Goal: Check status: Check status

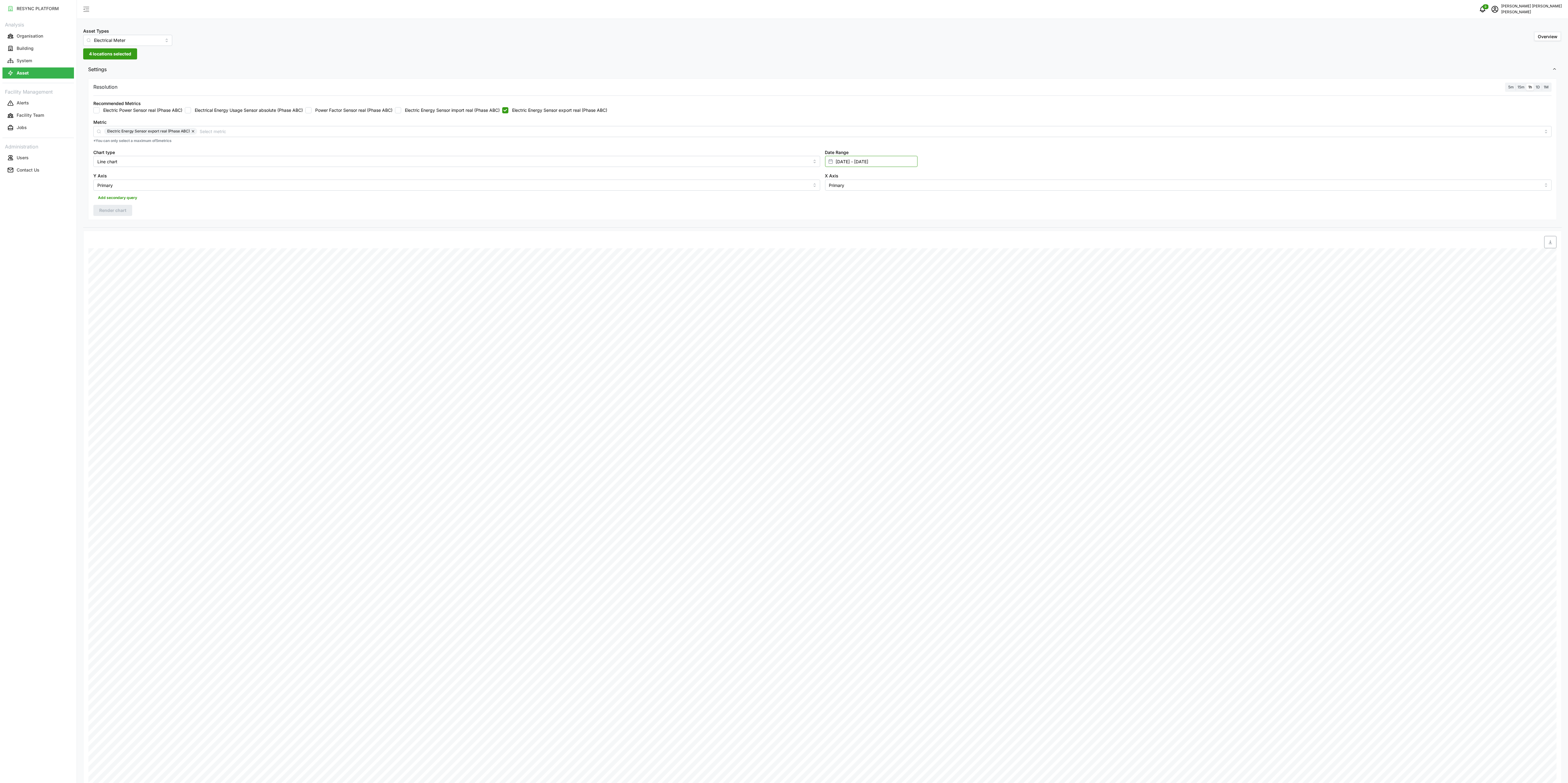
click at [897, 156] on input "[DATE] - [DATE]" at bounding box center [872, 161] width 93 height 11
click at [847, 266] on button "26" at bounding box center [850, 269] width 11 height 11
type input "[DATE] - [DATE]"
type input "[DATE]"
click at [849, 268] on button "26" at bounding box center [850, 269] width 11 height 11
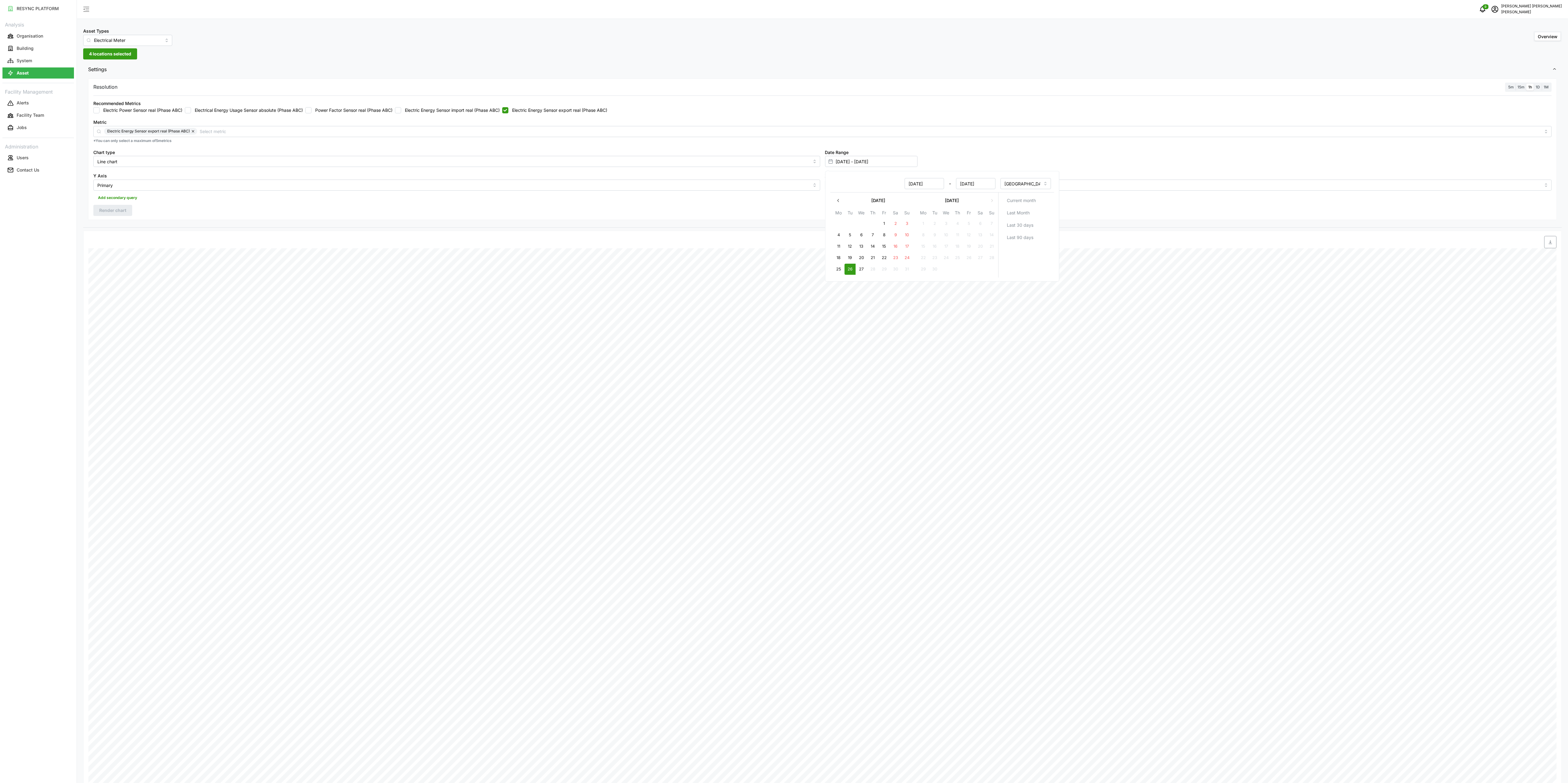
type input "[DATE] - [DATE]"
type input "[DATE]"
click at [640, 229] on div "Settings Resolution 5m 15m 1h 1D 1M Recommended Metrics Electric Power Sensor r…" at bounding box center [822, 518] width 1479 height 913
click at [546, 107] on label "Electric Energy Sensor export real (Phase ABC)" at bounding box center [558, 110] width 99 height 6
click at [508, 107] on input "Electric Energy Sensor export real (Phase ABC)" at bounding box center [505, 110] width 6 height 6
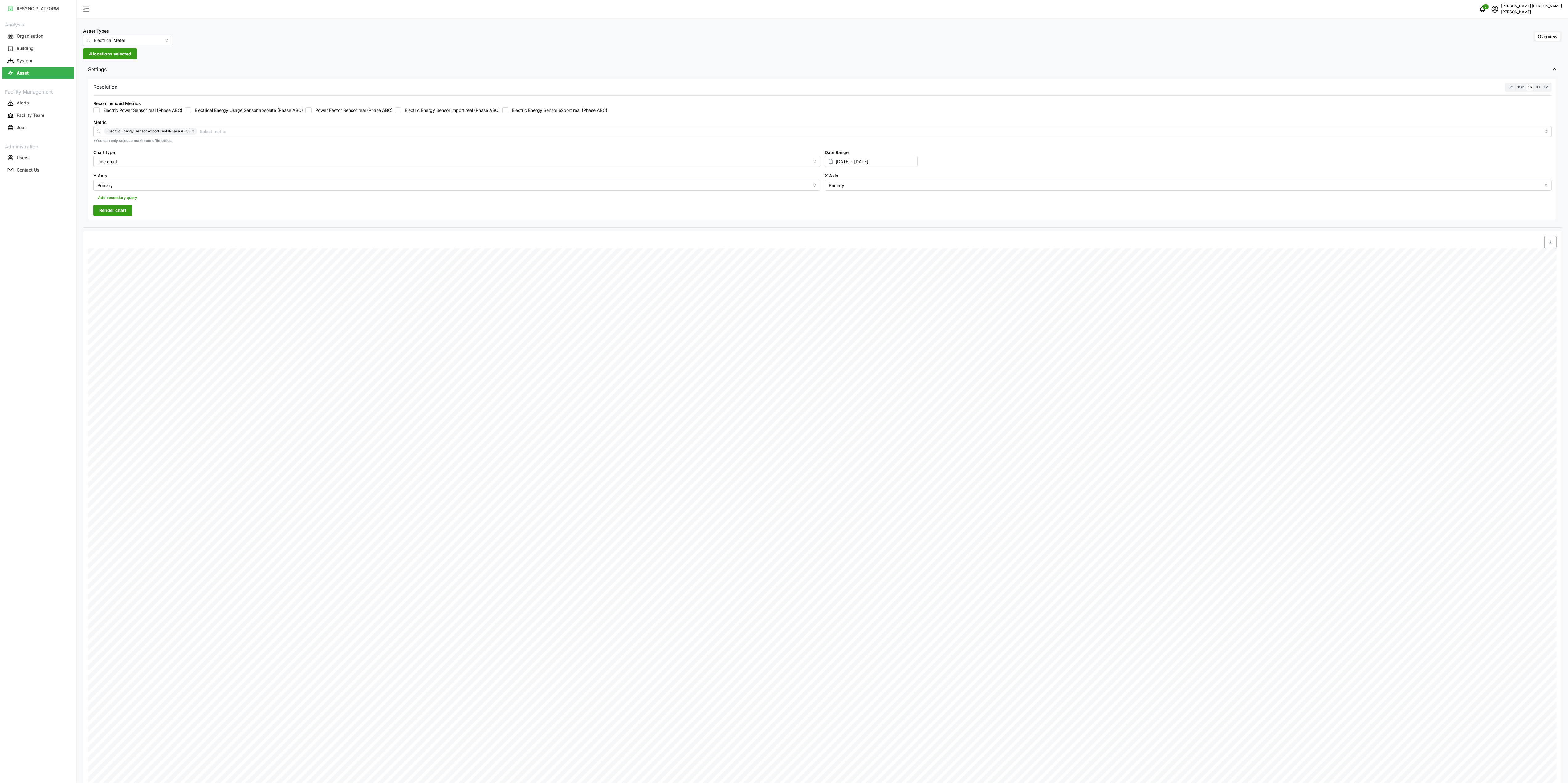
checkbox input "false"
click at [459, 108] on label "Electric Energy Sensor import real (Phase ABC)" at bounding box center [450, 110] width 99 height 6
click at [401, 108] on input "Electric Energy Sensor import real (Phase ABC)" at bounding box center [398, 110] width 6 height 6
click at [123, 214] on span "Render chart" at bounding box center [113, 210] width 27 height 10
click at [1551, 248] on span "button" at bounding box center [1550, 242] width 12 height 12
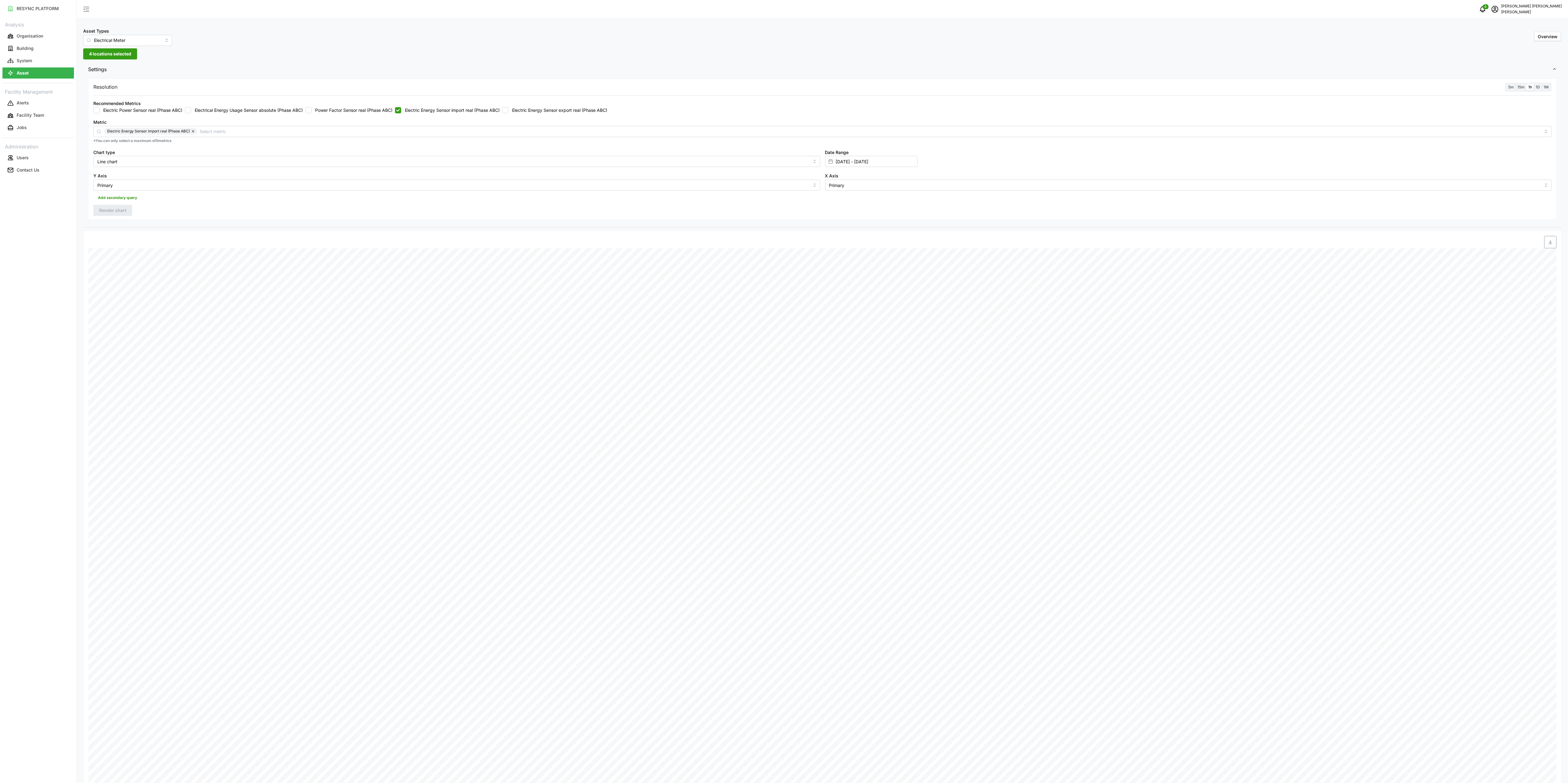
click at [415, 111] on label "Electric Energy Sensor import real (Phase ABC)" at bounding box center [450, 110] width 99 height 6
click at [401, 111] on input "Electric Energy Sensor import real (Phase ABC)" at bounding box center [398, 110] width 6 height 6
checkbox input "false"
click at [536, 107] on label "Electric Energy Sensor export real (Phase ABC)" at bounding box center [558, 110] width 99 height 6
click at [508, 107] on input "Electric Energy Sensor export real (Phase ABC)" at bounding box center [505, 110] width 6 height 6
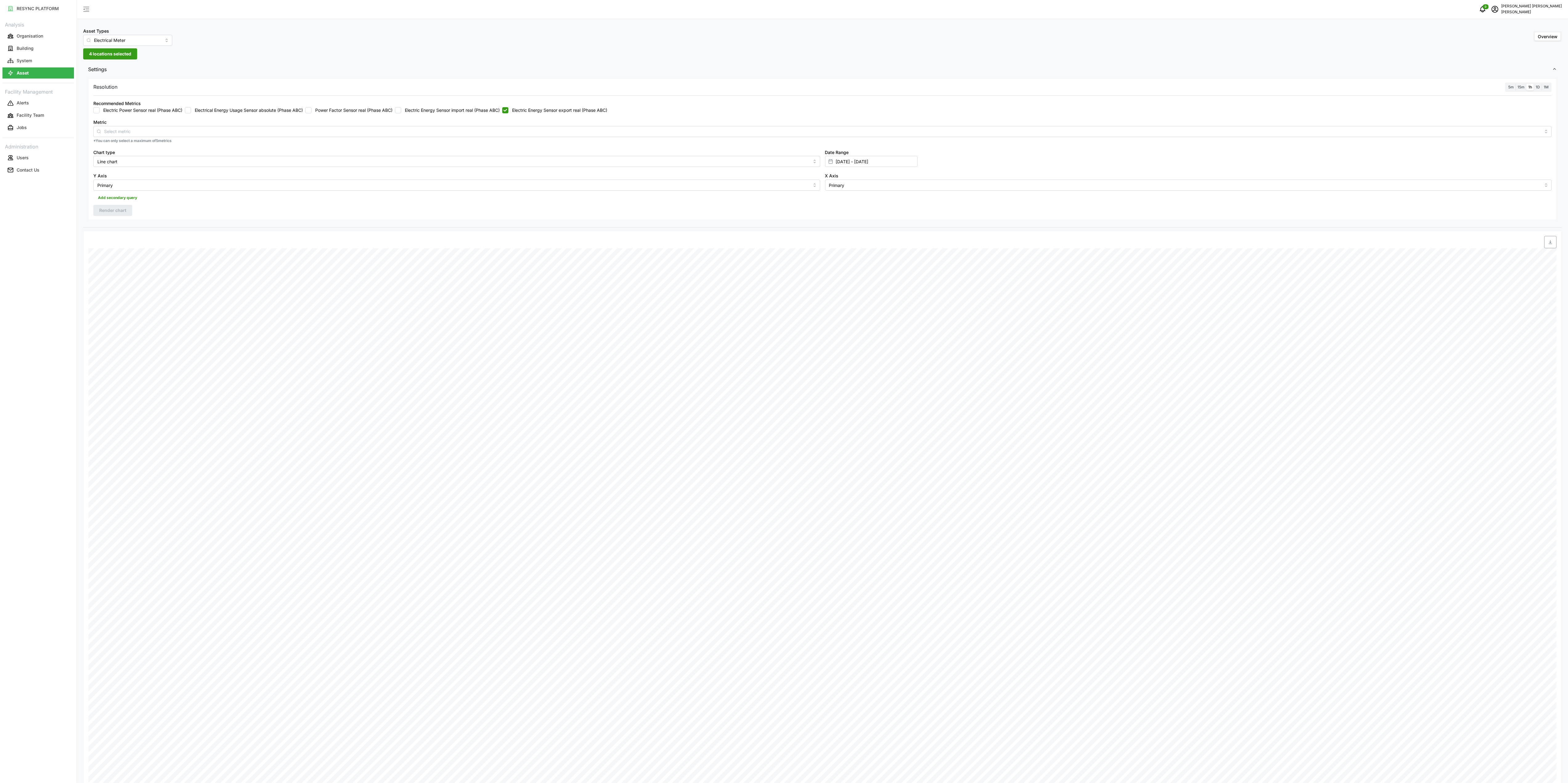
checkbox input "true"
click at [113, 215] on span "Render chart" at bounding box center [113, 210] width 27 height 10
click at [1552, 246] on span "button" at bounding box center [1550, 242] width 12 height 12
